Goal: Navigation & Orientation: Understand site structure

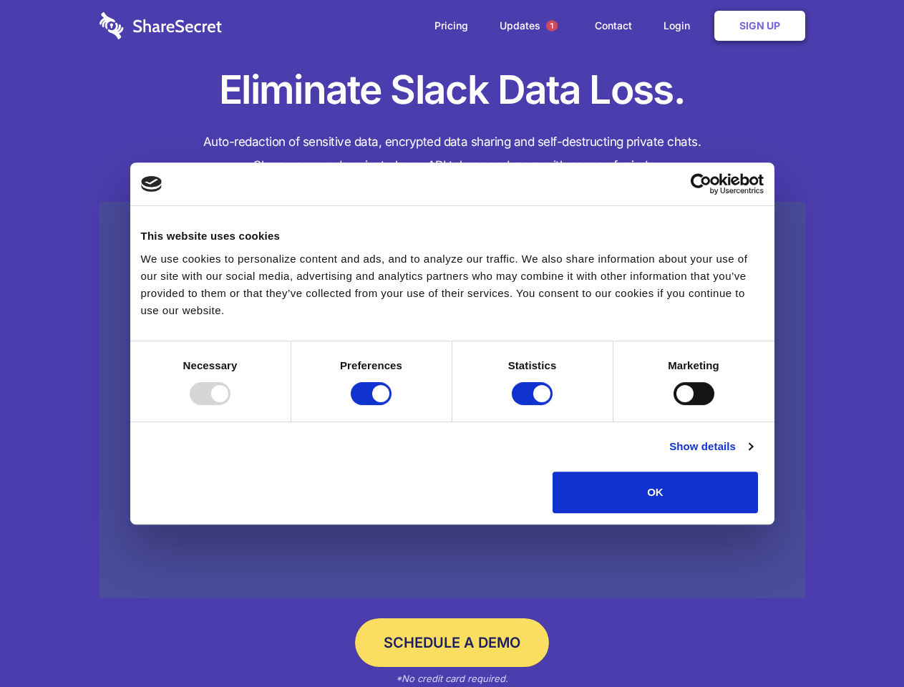
click at [231, 405] on div at bounding box center [210, 393] width 41 height 23
click at [392, 405] on input "Preferences" at bounding box center [371, 393] width 41 height 23
checkbox input "false"
click at [534, 405] on input "Statistics" at bounding box center [532, 393] width 41 height 23
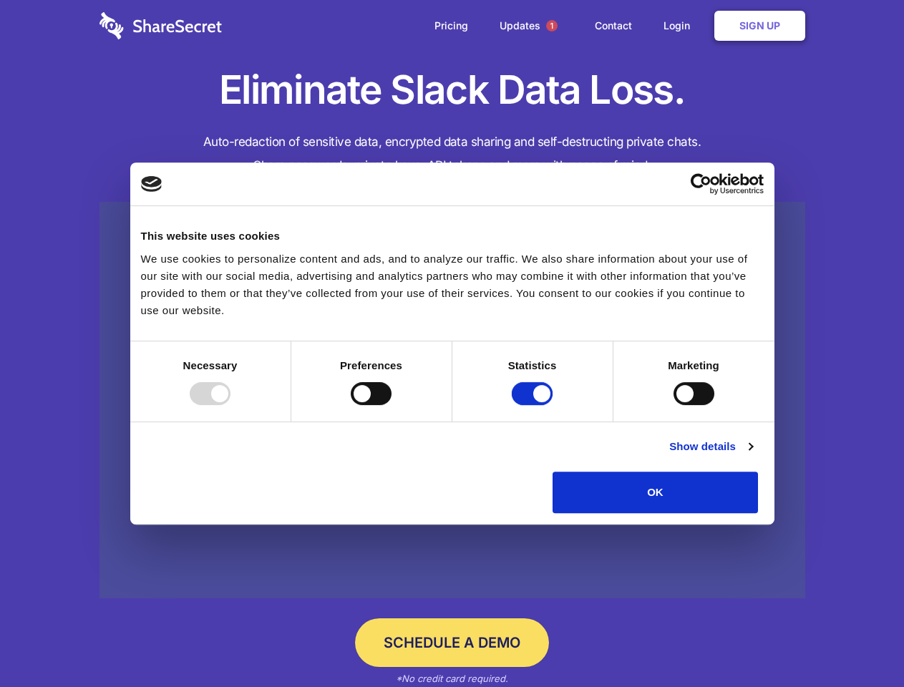
checkbox input "false"
click at [674, 405] on input "Marketing" at bounding box center [694, 393] width 41 height 23
checkbox input "true"
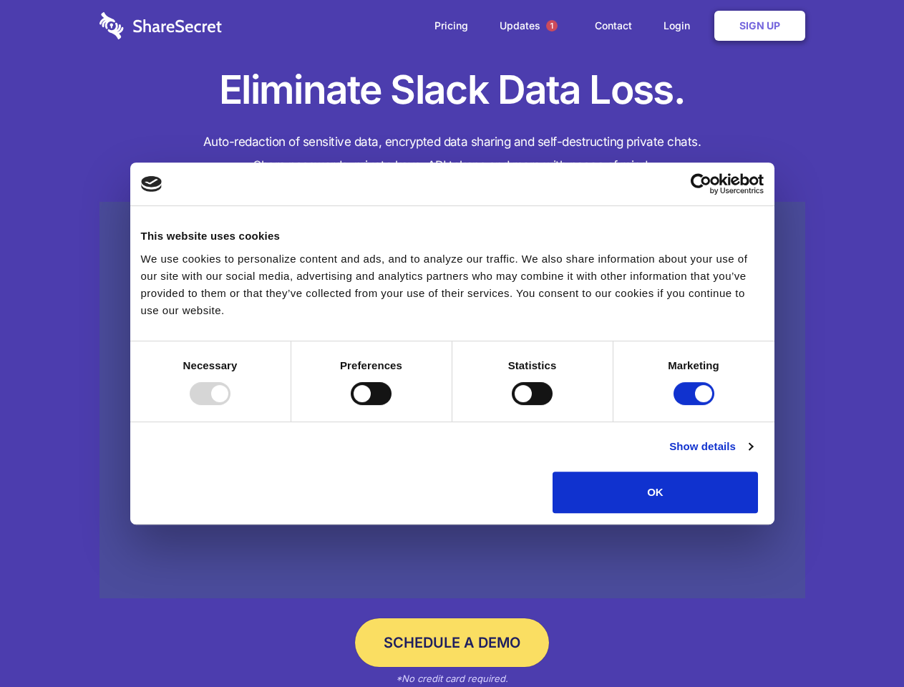
click at [752, 455] on link "Show details" at bounding box center [710, 446] width 83 height 17
